Goal: Communication & Community: Answer question/provide support

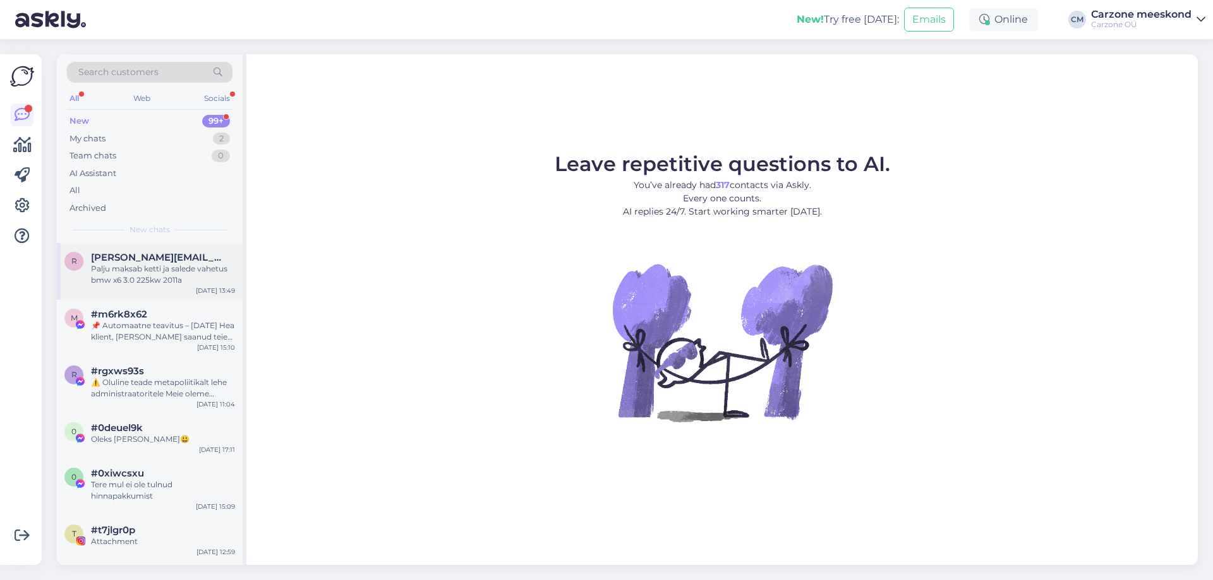
click at [167, 281] on div "Palju maksab ketti ja salede vahetus bmw x6 3.0 225kw 2011a" at bounding box center [163, 274] width 144 height 23
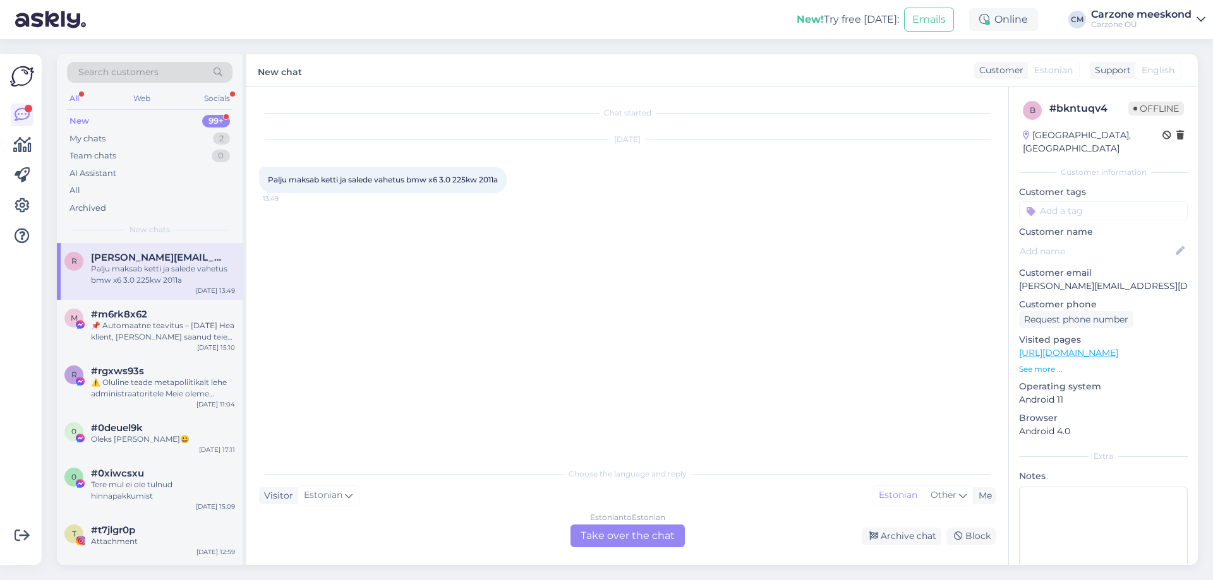
click at [1090, 280] on p "[PERSON_NAME][EMAIL_ADDRESS][DOMAIN_NAME]" at bounding box center [1103, 286] width 169 height 13
click at [465, 180] on span "Palju maksab ketti ja salede vahetus bmw x6 3.0 225kw 2011a" at bounding box center [383, 179] width 230 height 9
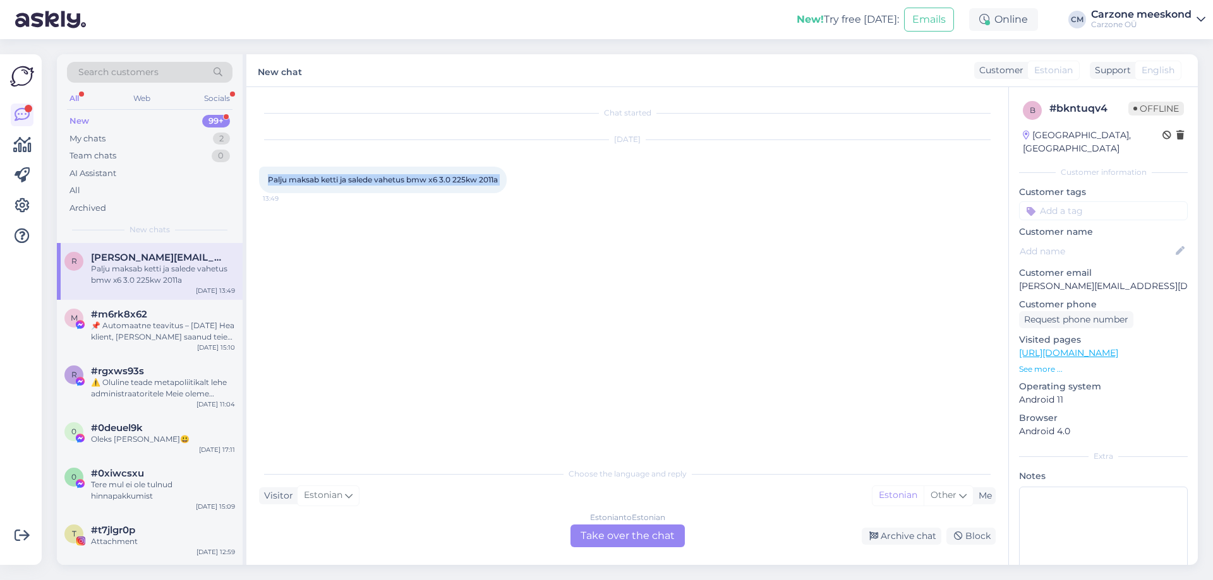
click at [465, 180] on span "Palju maksab ketti ja salede vahetus bmw x6 3.0 225kw 2011a" at bounding box center [383, 179] width 230 height 9
click at [779, 323] on div "Chat started [DATE] Palju maksab ketti ja salede vahetus bmw x6 3.0 225kw 2011a…" at bounding box center [633, 275] width 748 height 350
drag, startPoint x: 447, startPoint y: 176, endPoint x: 527, endPoint y: 182, distance: 79.8
click at [507, 183] on div "Palju maksab ketti ja salede vahetus bmw x6 3.0 225kw 2011a 13:49" at bounding box center [383, 180] width 248 height 27
click at [596, 351] on div "Chat started [DATE] Palju maksab ketti ja salede vahetus bmw x6 3.0 225kw 2011a…" at bounding box center [633, 275] width 748 height 350
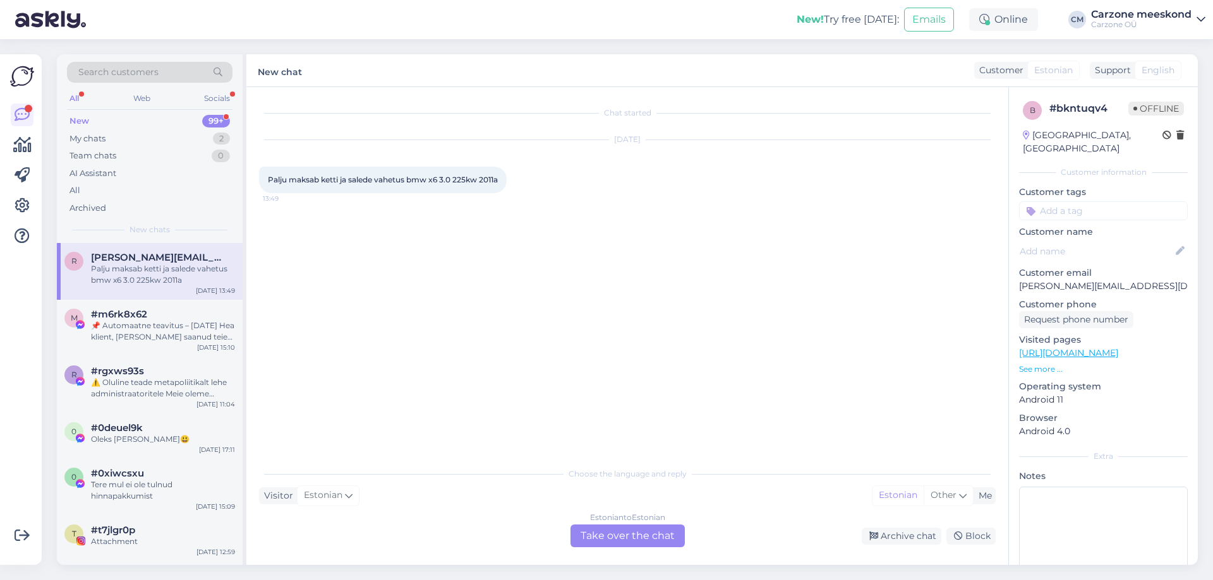
click at [1060, 280] on p "[PERSON_NAME][EMAIL_ADDRESS][DOMAIN_NAME]" at bounding box center [1103, 286] width 169 height 13
copy p "[PERSON_NAME][EMAIL_ADDRESS][DOMAIN_NAME]"
click at [755, 296] on div "Chat started [DATE] Palju maksab ketti ja salede vahetus bmw x6 3.0 225kw 2011a…" at bounding box center [633, 275] width 748 height 350
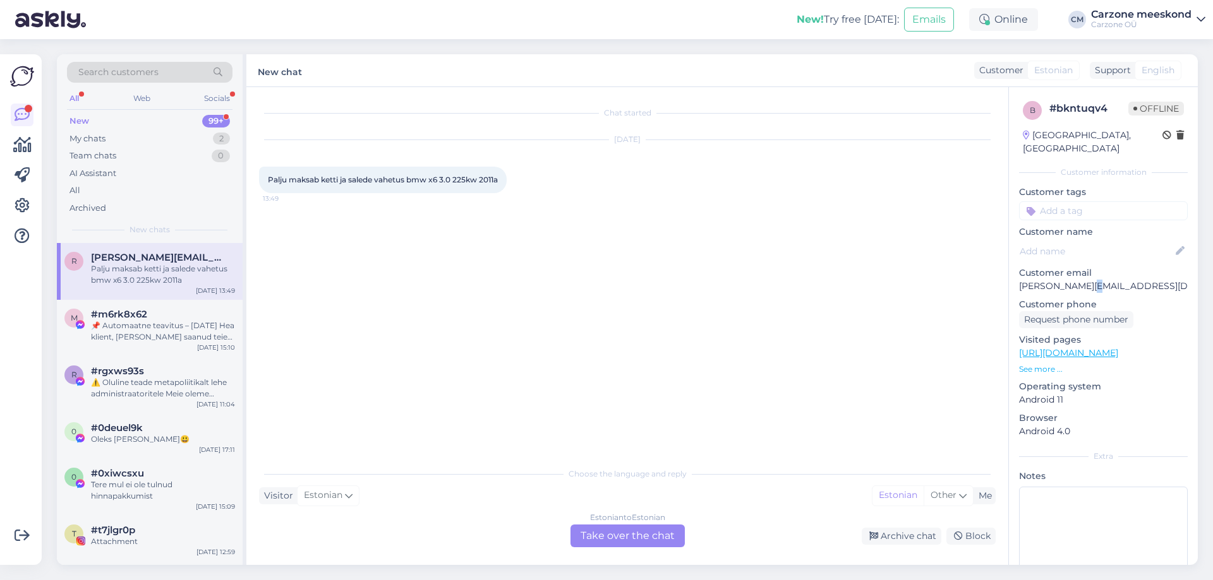
click at [1081, 280] on p "[PERSON_NAME][EMAIL_ADDRESS][DOMAIN_NAME]" at bounding box center [1103, 286] width 169 height 13
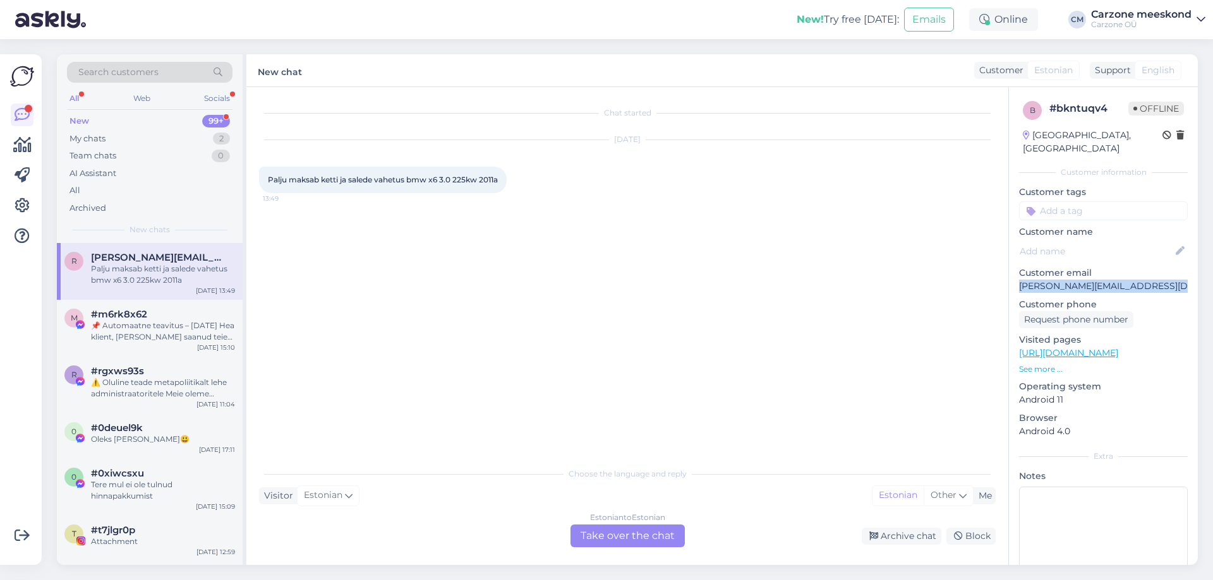
copy p "[PERSON_NAME][EMAIL_ADDRESS][DOMAIN_NAME]"
click at [606, 541] on div "Estonian to Estonian Take over the chat" at bounding box center [627, 536] width 114 height 23
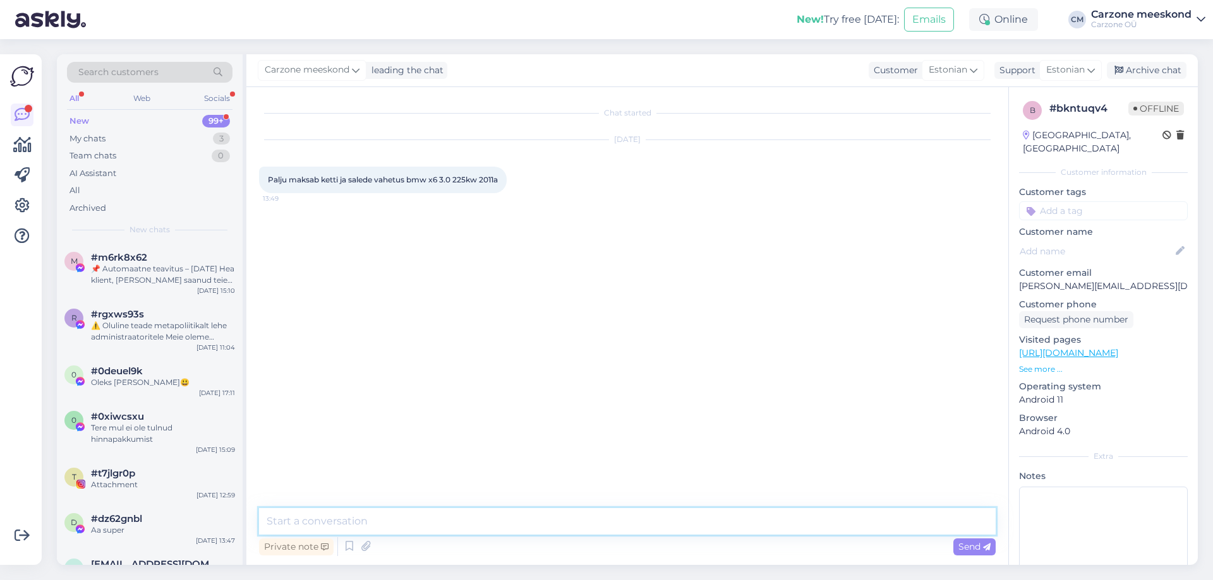
click at [570, 515] on textarea at bounding box center [627, 521] width 736 height 27
paste textarea "Tere, Suured Tänud päringu eest! Pakkumine on saadetud Teile eraldi e-kirjaga l…"
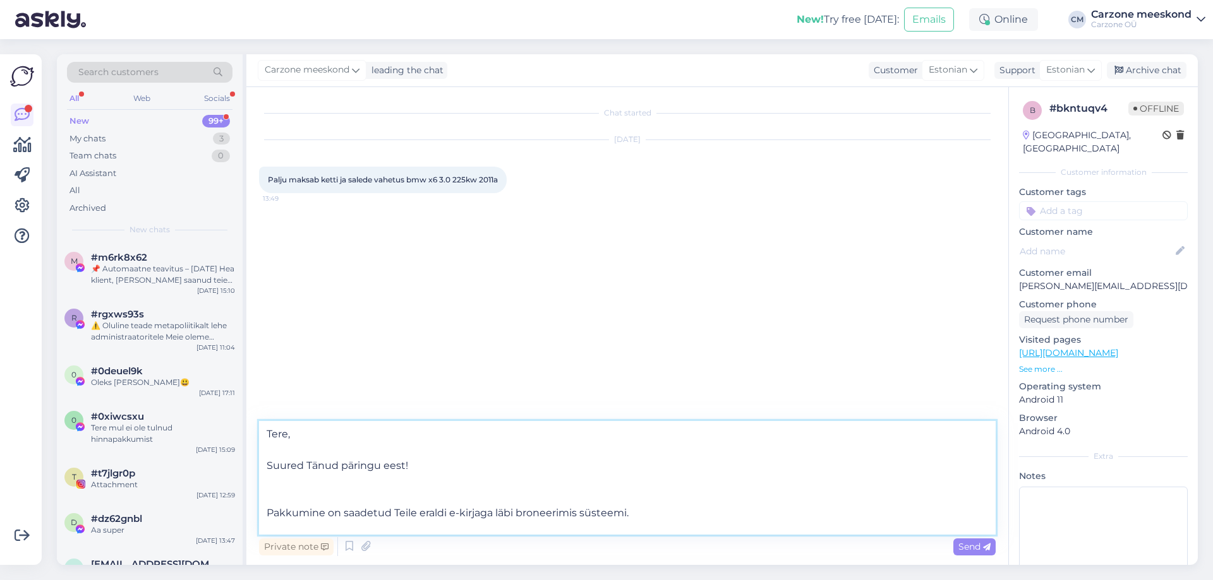
click at [500, 440] on textarea "Tere, Suured Tänud päringu eest! Pakkumine on saadetud Teile eraldi e-kirjaga l…" at bounding box center [627, 478] width 736 height 114
click at [503, 481] on textarea "[PERSON_NAME] Suured Tänud päringu eest! Pakkumine on saadetud Teile eraldi e-k…" at bounding box center [627, 478] width 736 height 114
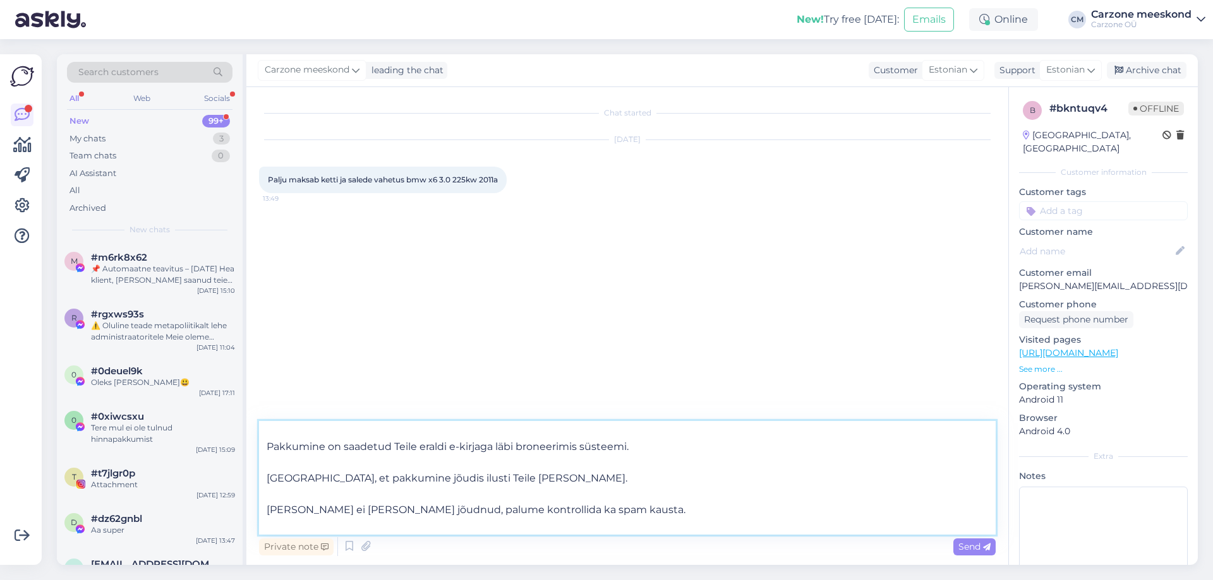
scroll to position [70, 0]
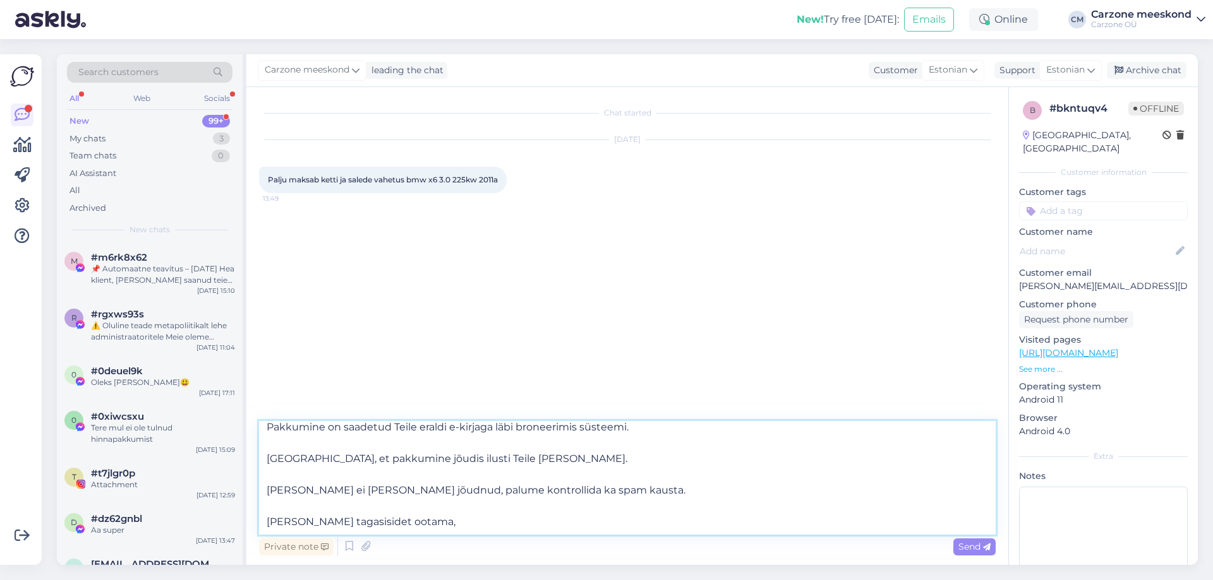
click at [434, 426] on textarea "[PERSON_NAME] Suured Tänud päringu eest! Pakkumine on saadetud Teile eraldi e-k…" at bounding box center [627, 478] width 736 height 114
click at [441, 421] on textarea "[PERSON_NAME] Suured Tänud päringu eest! Pakkumine on saadetud Teile eraldi e-k…" at bounding box center [627, 478] width 736 height 114
click at [431, 425] on textarea "[PERSON_NAME] Suured Tänud päringu eest! Pakkumine on saadetud Teile eraldi e-k…" at bounding box center [627, 478] width 736 height 114
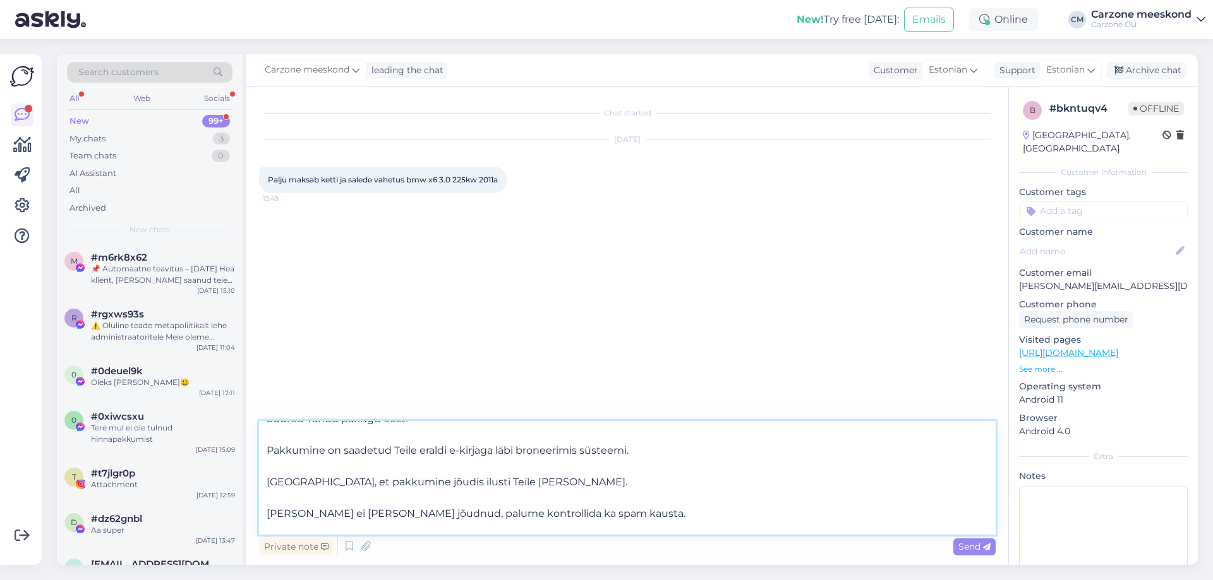
click at [431, 425] on textarea "[PERSON_NAME] Suured Tänud päringu eest! Pakkumine on saadetud Teile eraldi e-k…" at bounding box center [627, 478] width 736 height 114
click at [442, 457] on textarea "[PERSON_NAME] Suured Tänud päringu eest! Pakkumine on saadetud Teile eraldi e-k…" at bounding box center [627, 478] width 736 height 114
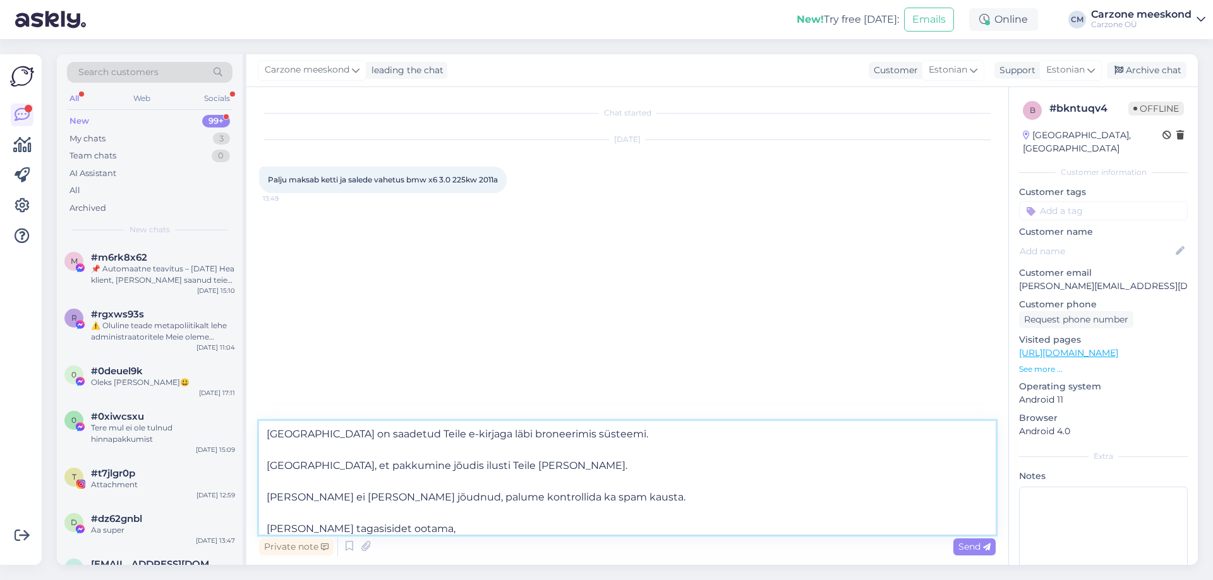
scroll to position [70, 0]
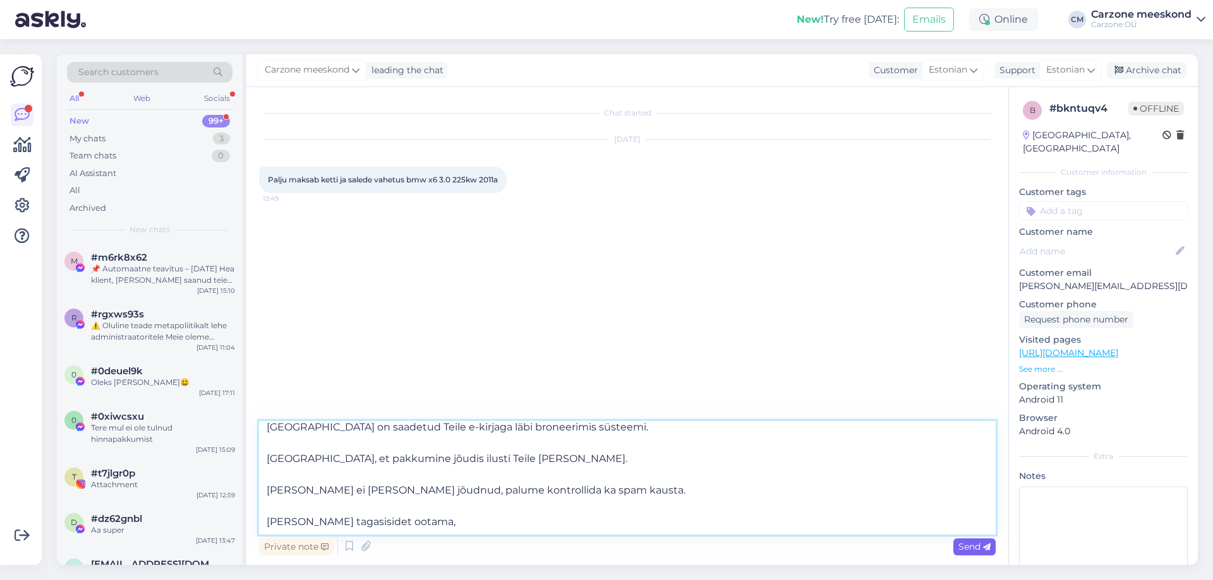
type textarea "[PERSON_NAME] Suured Tänud päringu eest! [GEOGRAPHIC_DATA] on saadetud Teile e-…"
click at [976, 548] on span "Send" at bounding box center [974, 546] width 32 height 11
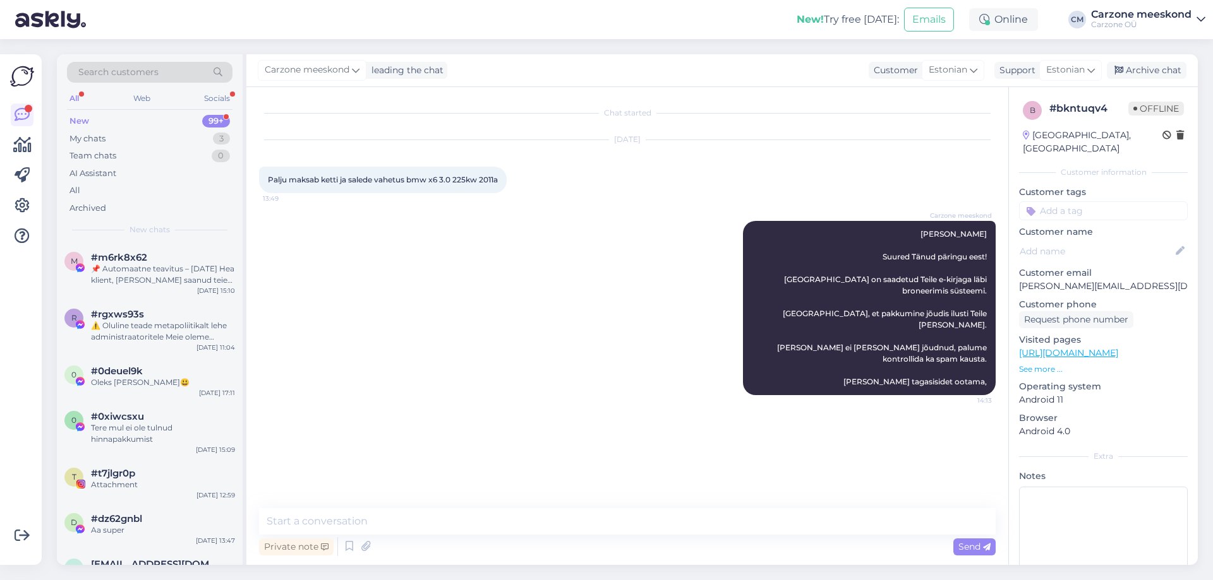
scroll to position [0, 0]
